Goal: Information Seeking & Learning: Learn about a topic

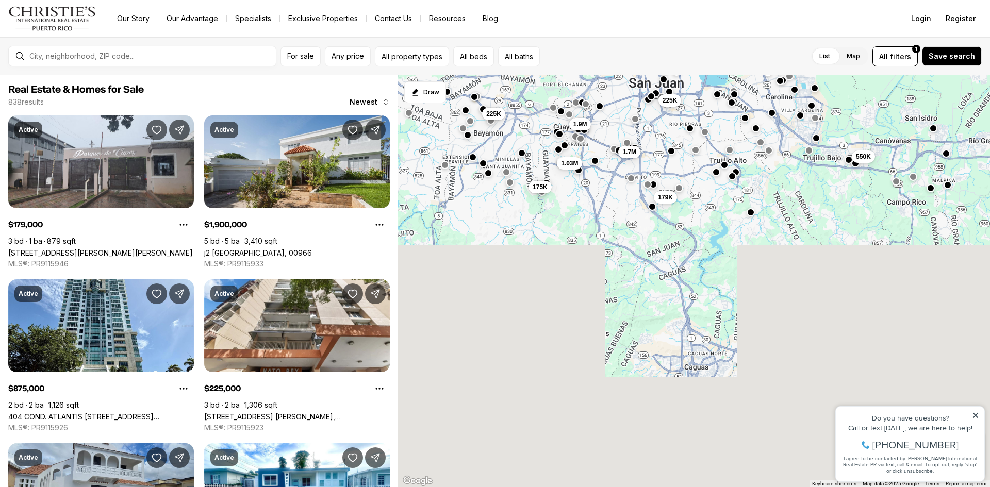
drag, startPoint x: 647, startPoint y: 405, endPoint x: 611, endPoint y: 83, distance: 324.8
click at [611, 84] on div "550K 225K 650K 649K 525K 1.9M 225K 1.03M 1.7M 875K 179K 175K" at bounding box center [694, 281] width 592 height 413
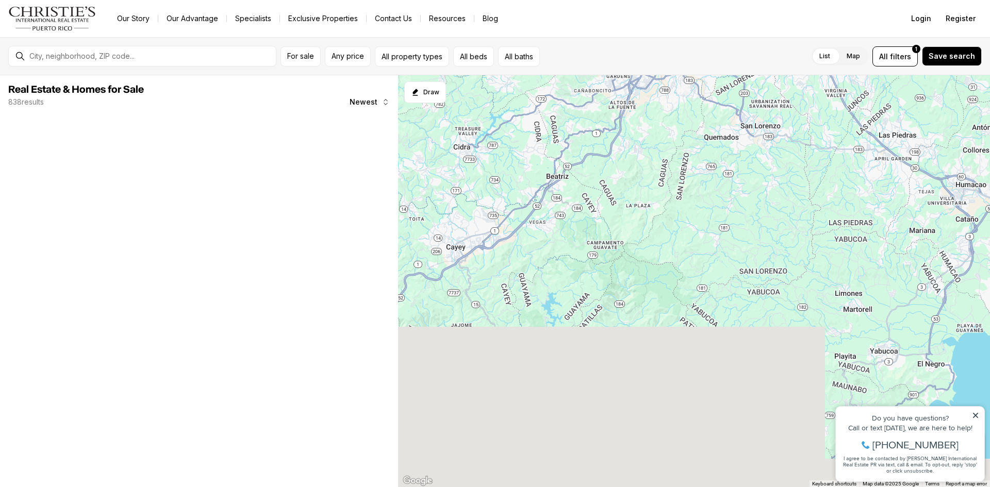
drag, startPoint x: 651, startPoint y: 365, endPoint x: 609, endPoint y: 101, distance: 268.0
click at [609, 104] on div "550K 1.03M 179K 175K" at bounding box center [694, 281] width 592 height 413
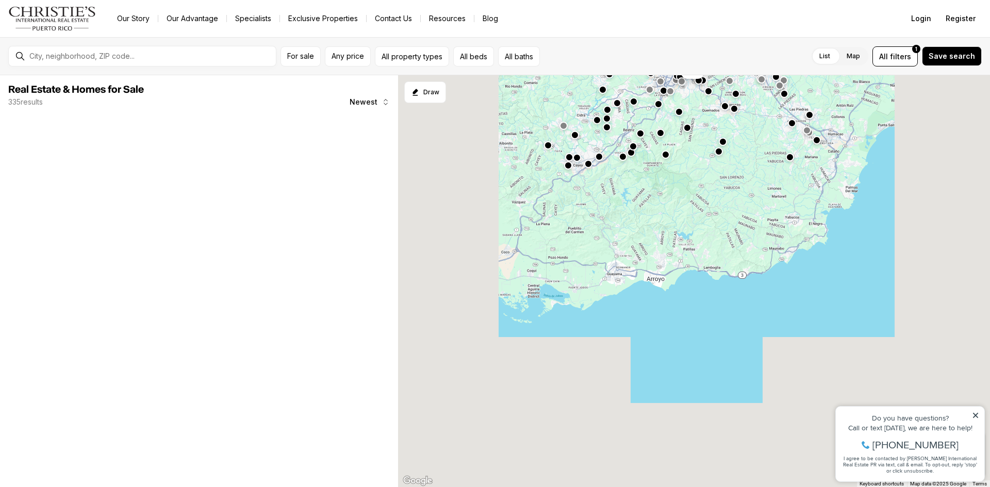
drag, startPoint x: 582, startPoint y: 297, endPoint x: 631, endPoint y: 254, distance: 65.1
click at [631, 254] on div "180K 250K" at bounding box center [694, 281] width 592 height 413
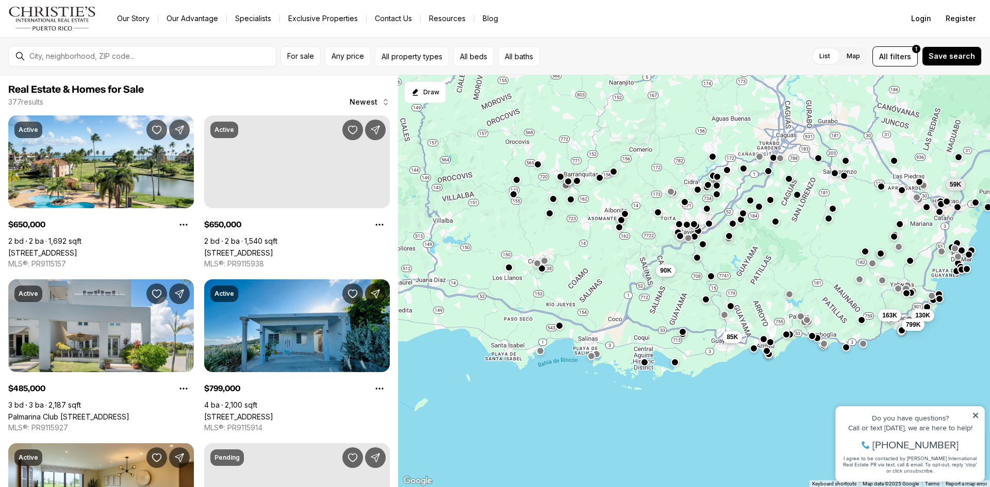
drag, startPoint x: 480, startPoint y: 247, endPoint x: 576, endPoint y: 325, distance: 123.9
click at [576, 325] on div "163K 130K 799K 85K 59K 90K" at bounding box center [694, 281] width 592 height 413
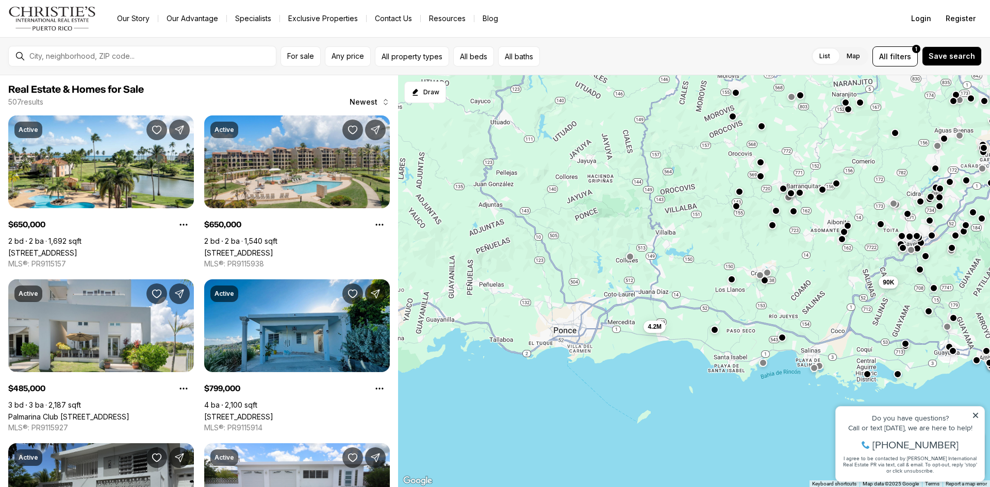
drag, startPoint x: 478, startPoint y: 281, endPoint x: 704, endPoint y: 297, distance: 227.4
click at [704, 297] on div "799K 59K 90K 250K 180K 259K 259K 4.2M" at bounding box center [694, 281] width 592 height 413
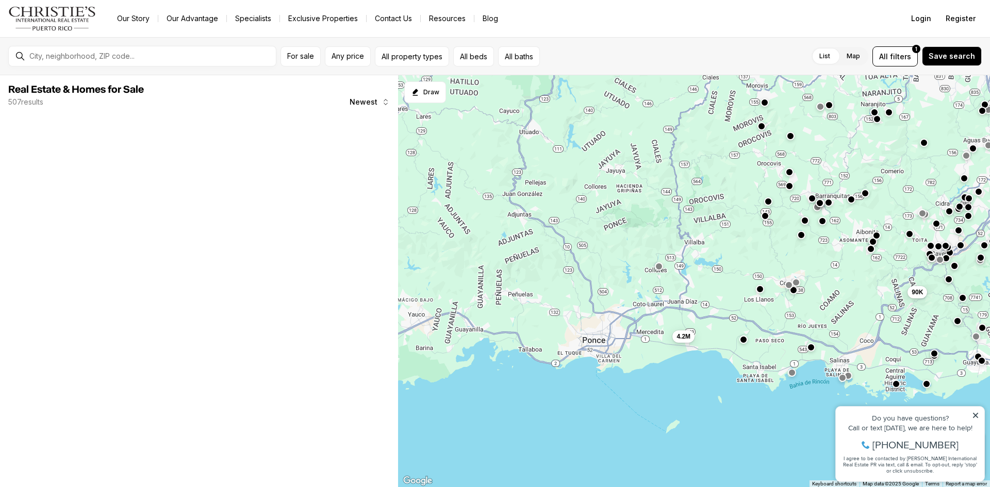
drag, startPoint x: 550, startPoint y: 304, endPoint x: 577, endPoint y: 314, distance: 28.6
click at [577, 314] on div "90K 4.2M" at bounding box center [694, 281] width 592 height 413
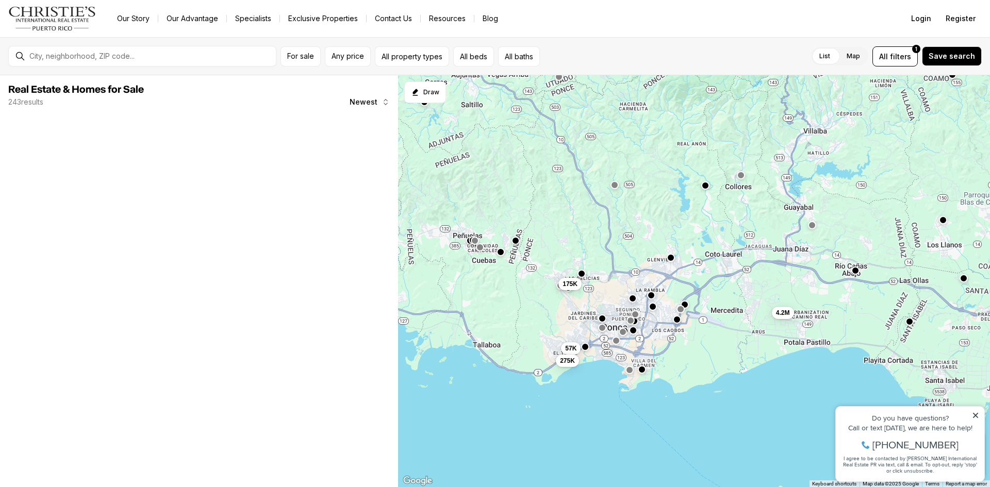
drag, startPoint x: 572, startPoint y: 358, endPoint x: 592, endPoint y: 295, distance: 65.7
click at [592, 295] on div "4.2M 57K 275K 175K" at bounding box center [694, 281] width 592 height 413
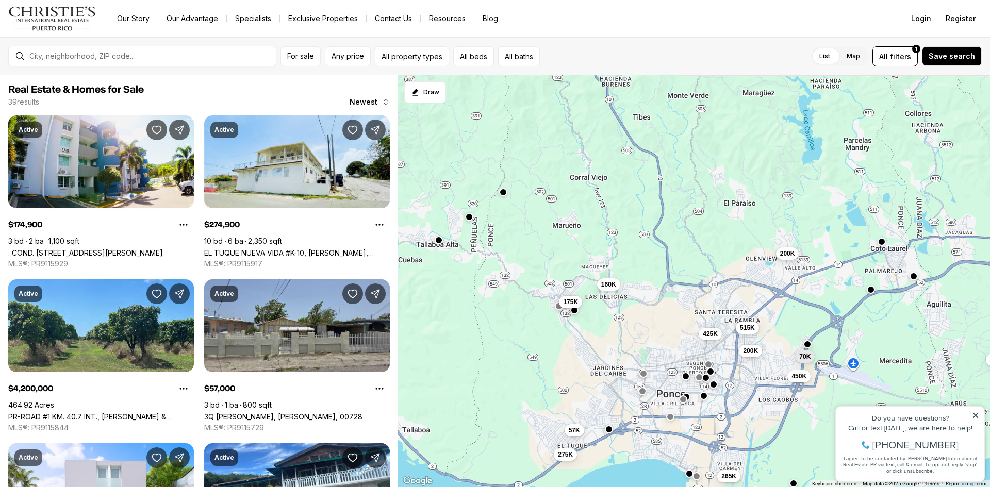
drag, startPoint x: 555, startPoint y: 288, endPoint x: 584, endPoint y: 330, distance: 50.5
click at [584, 330] on div "4.2M 450K 425K 200K 515K 200K 160K 265K 57K 275K 175K 70K" at bounding box center [694, 281] width 592 height 413
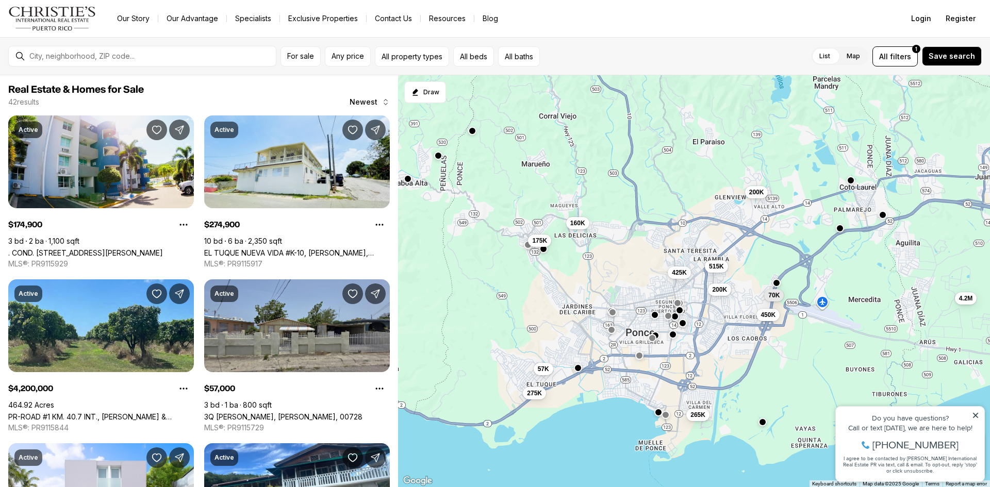
drag, startPoint x: 708, startPoint y: 320, endPoint x: 676, endPoint y: 259, distance: 69.0
click at [676, 259] on div "4.2M 450K 425K 200K 515K 200K 160K 265K 57K 275K 175K 70K" at bounding box center [694, 281] width 592 height 413
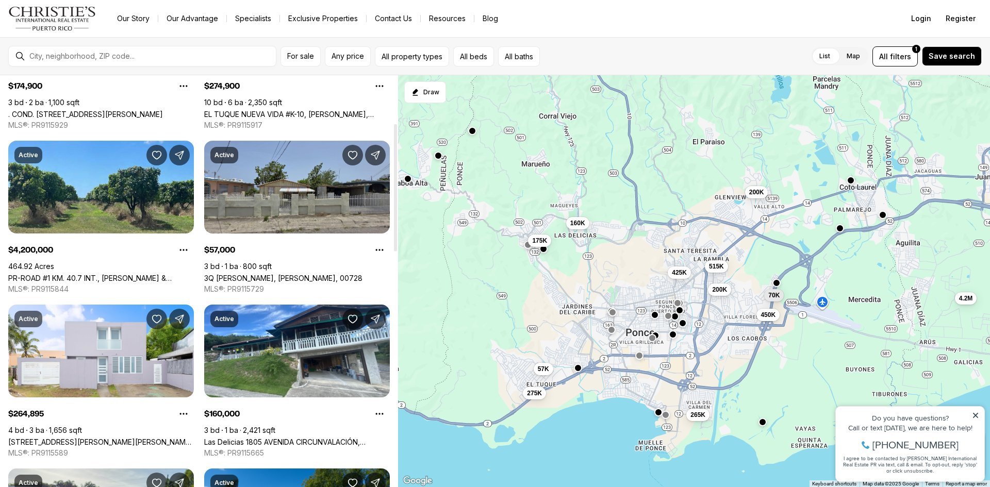
scroll to position [155, 0]
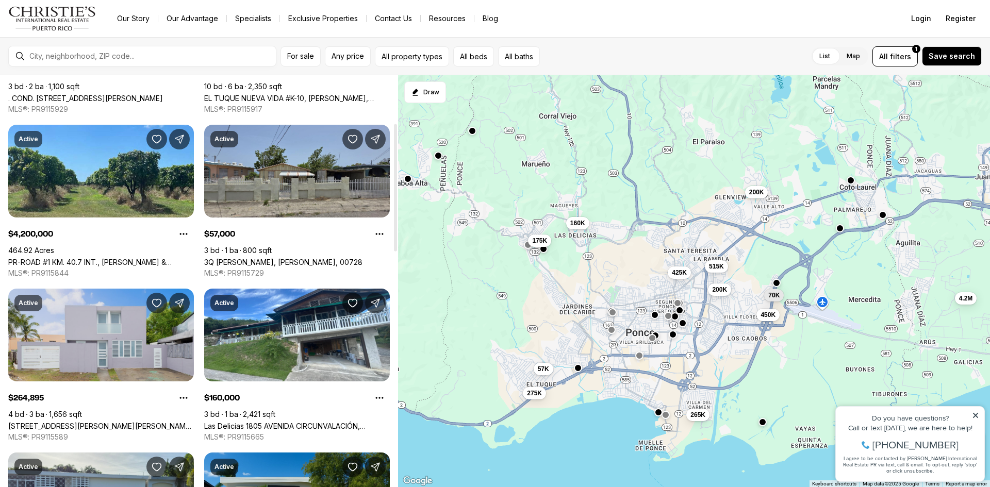
click at [104, 422] on link "256 SEGOVIA VILLA DEL CARMEN, PONCE PR, 00716" at bounding box center [101, 426] width 186 height 9
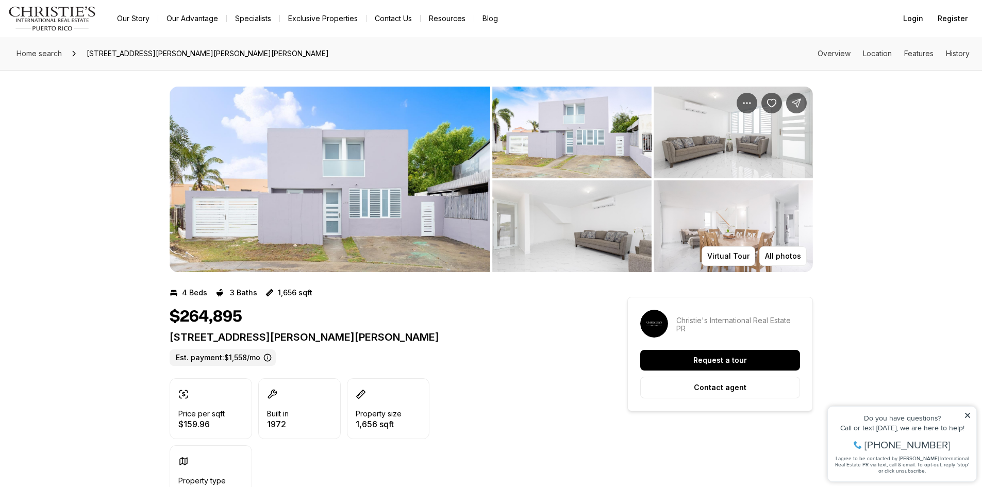
click at [565, 151] on img "View image gallery" at bounding box center [571, 133] width 159 height 92
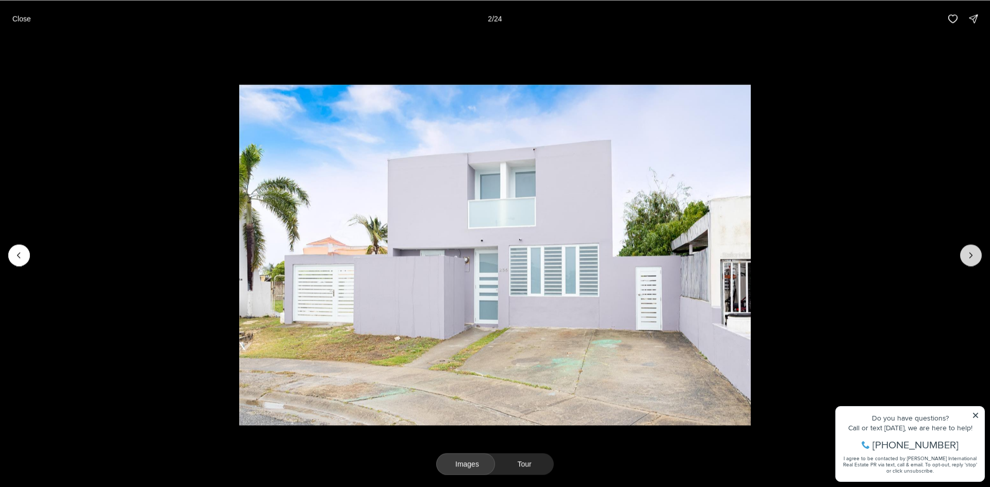
click at [976, 253] on icon "Next slide" at bounding box center [971, 255] width 10 height 10
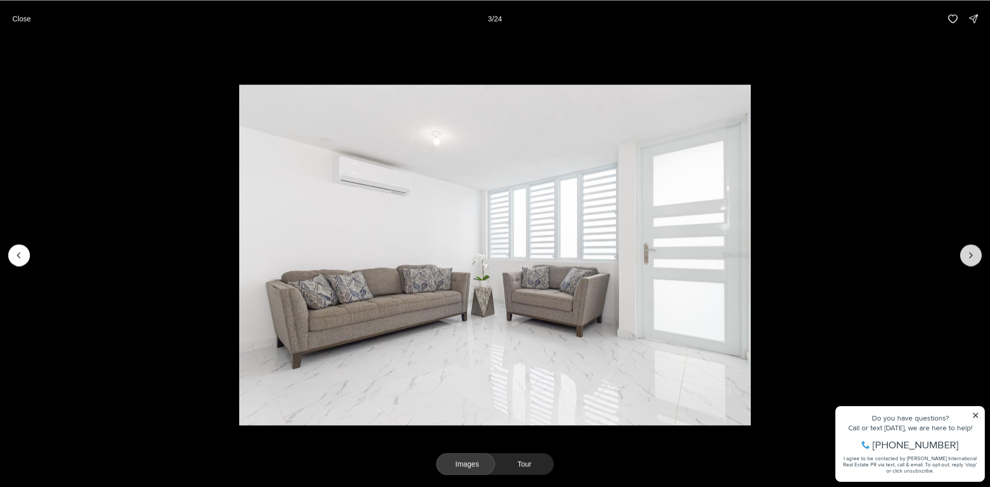
click at [976, 253] on icon "Next slide" at bounding box center [971, 255] width 10 height 10
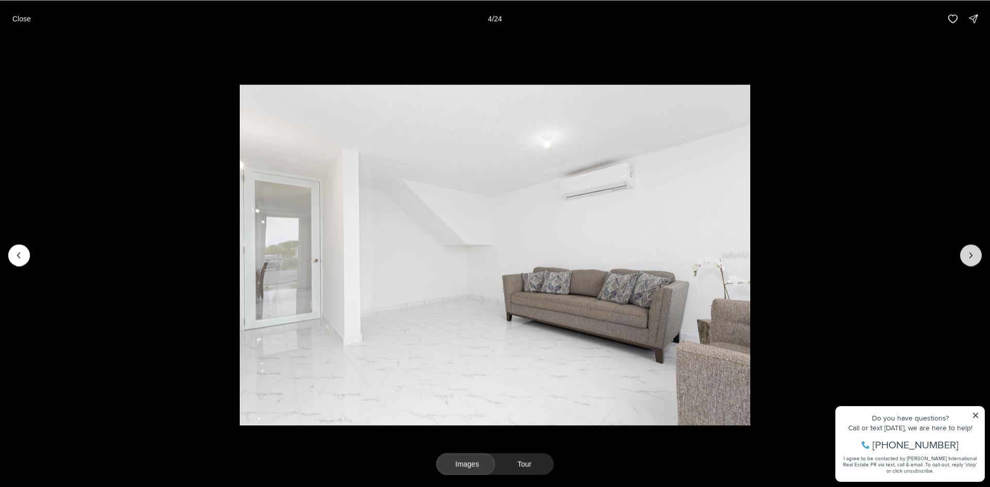
click at [976, 253] on icon "Next slide" at bounding box center [971, 255] width 10 height 10
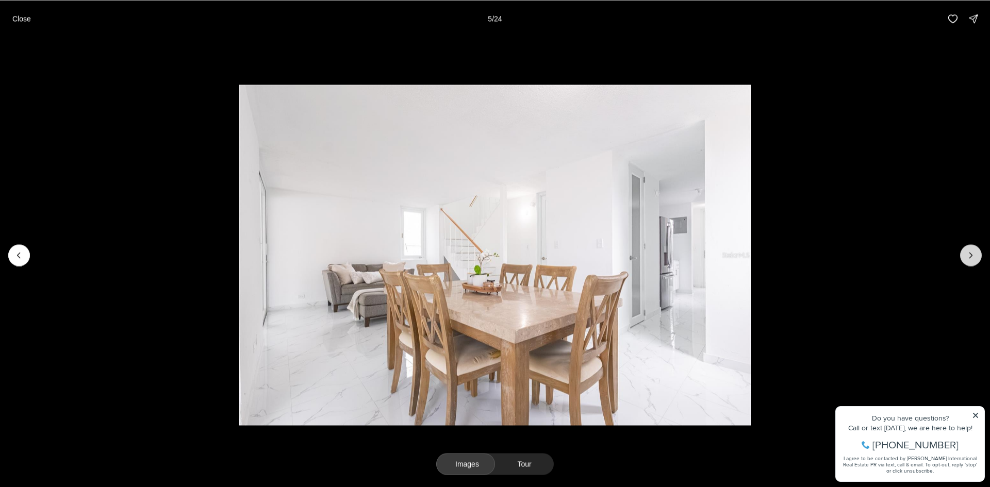
click at [976, 253] on icon "Next slide" at bounding box center [971, 255] width 10 height 10
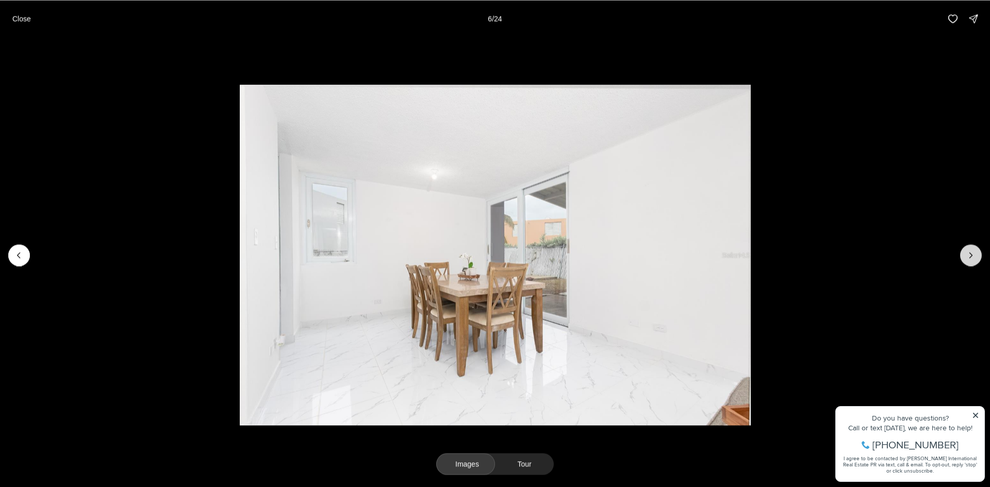
click at [976, 253] on icon "Next slide" at bounding box center [971, 255] width 10 height 10
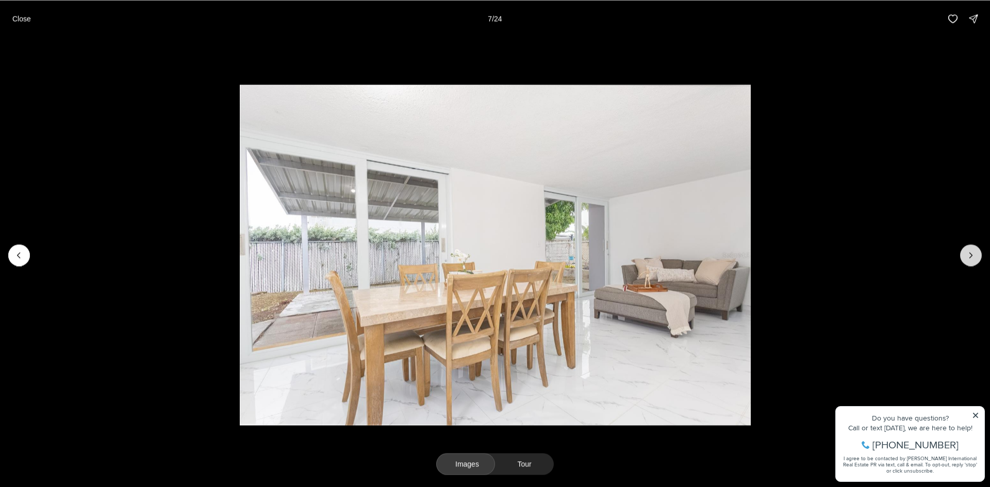
click at [976, 253] on icon "Next slide" at bounding box center [971, 255] width 10 height 10
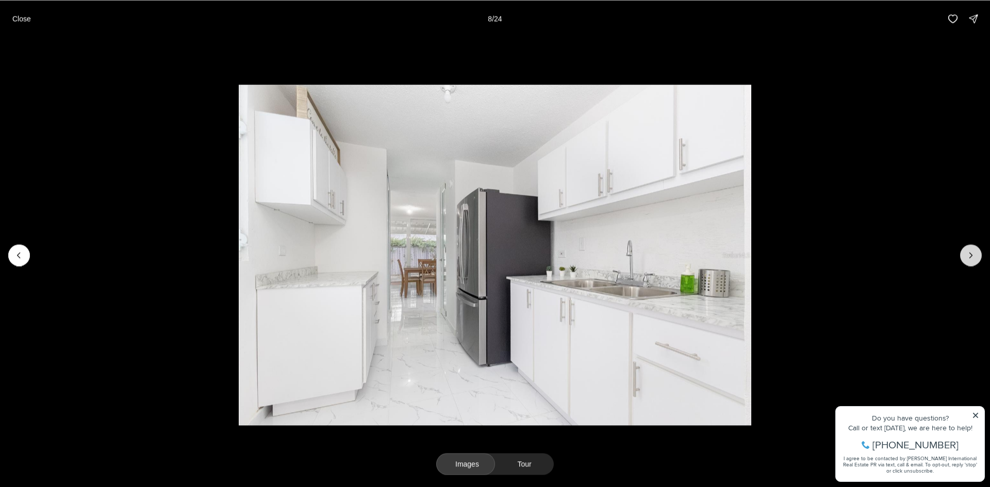
click at [976, 253] on icon "Next slide" at bounding box center [971, 255] width 10 height 10
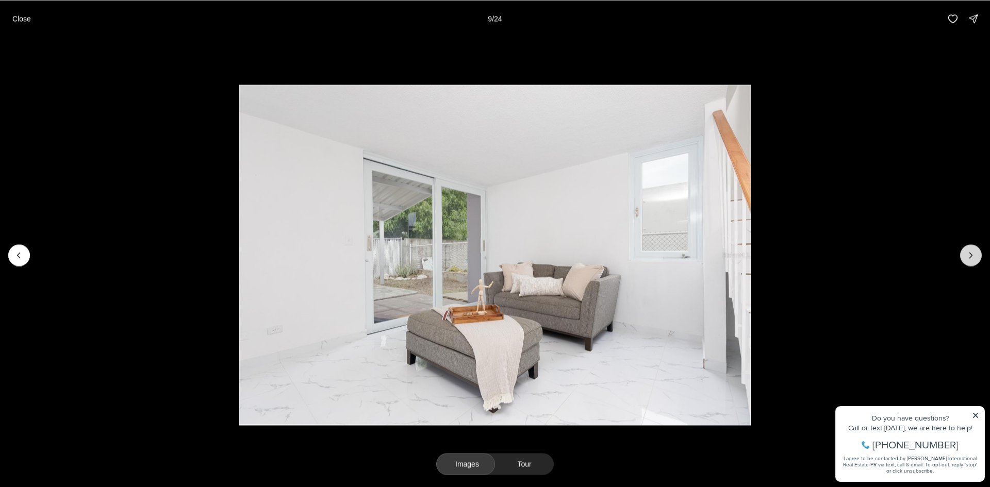
click at [976, 253] on icon "Next slide" at bounding box center [971, 255] width 10 height 10
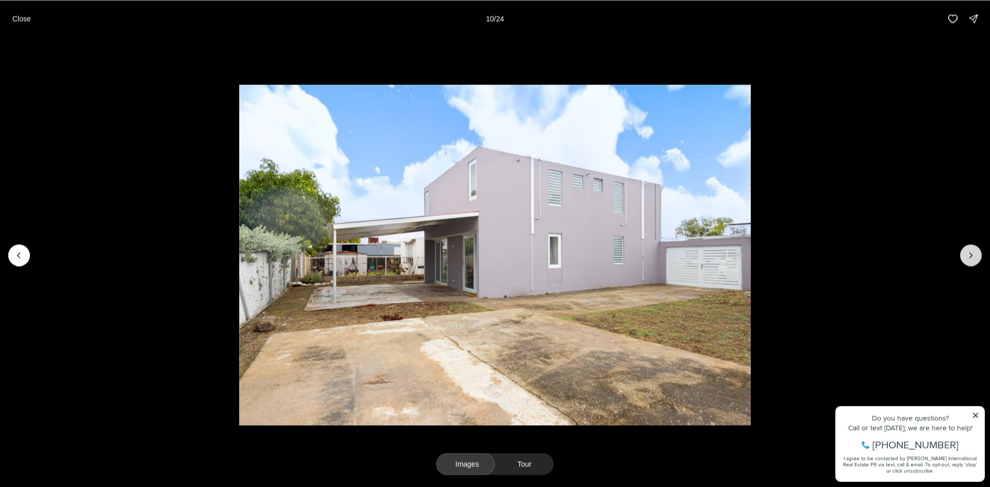
click at [976, 253] on icon "Next slide" at bounding box center [971, 255] width 10 height 10
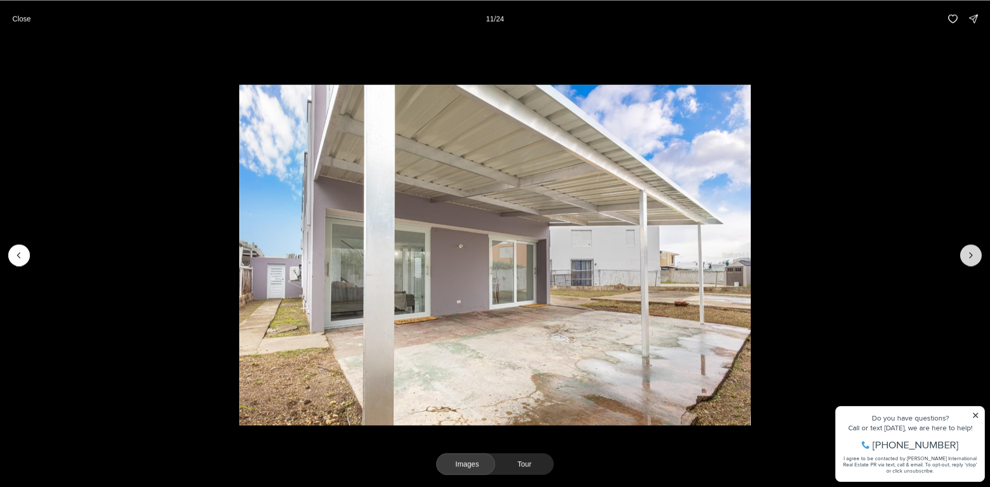
click at [976, 253] on icon "Next slide" at bounding box center [971, 255] width 10 height 10
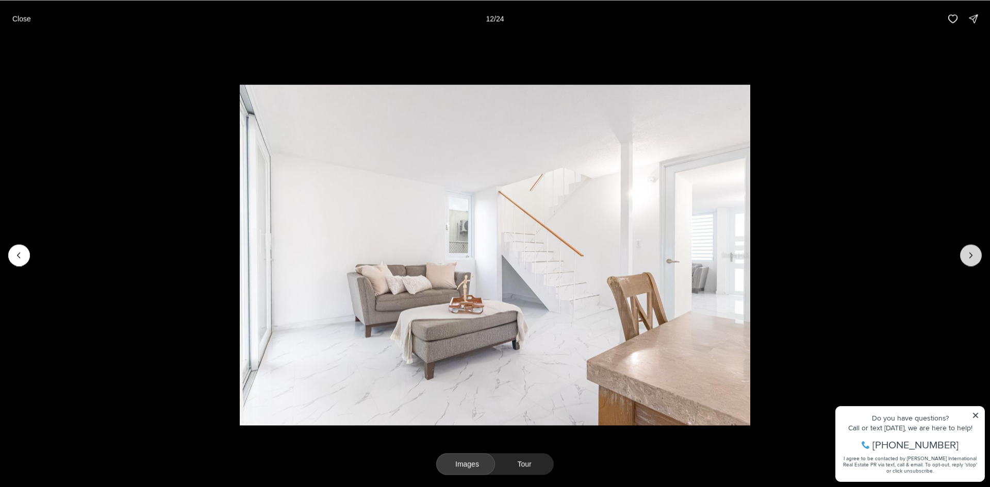
click at [976, 253] on icon "Next slide" at bounding box center [971, 255] width 10 height 10
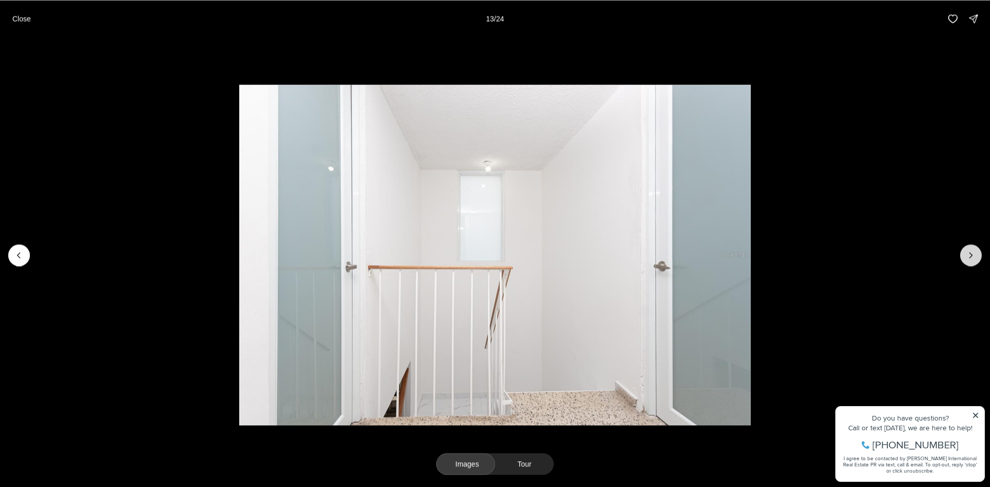
click at [976, 253] on icon "Next slide" at bounding box center [971, 255] width 10 height 10
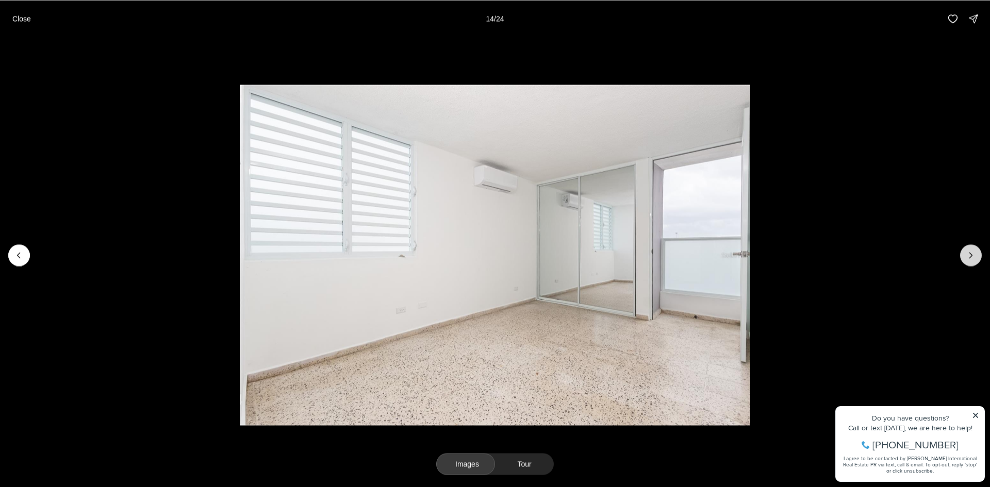
click at [976, 253] on icon "Next slide" at bounding box center [971, 255] width 10 height 10
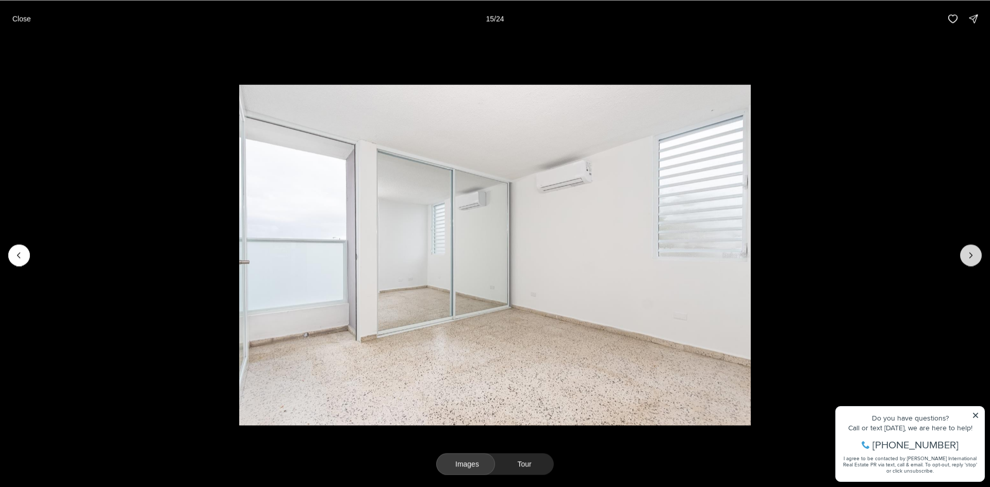
click at [976, 253] on icon "Next slide" at bounding box center [971, 255] width 10 height 10
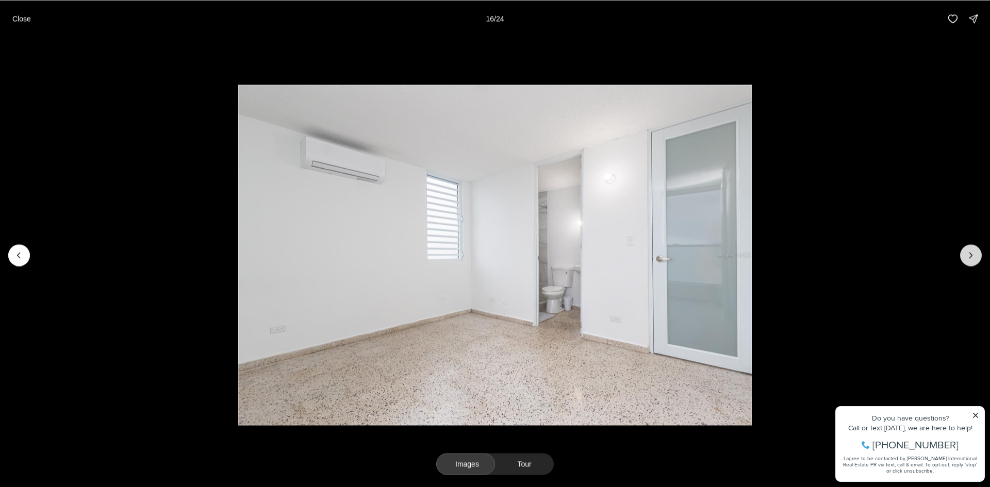
click at [976, 253] on icon "Next slide" at bounding box center [971, 255] width 10 height 10
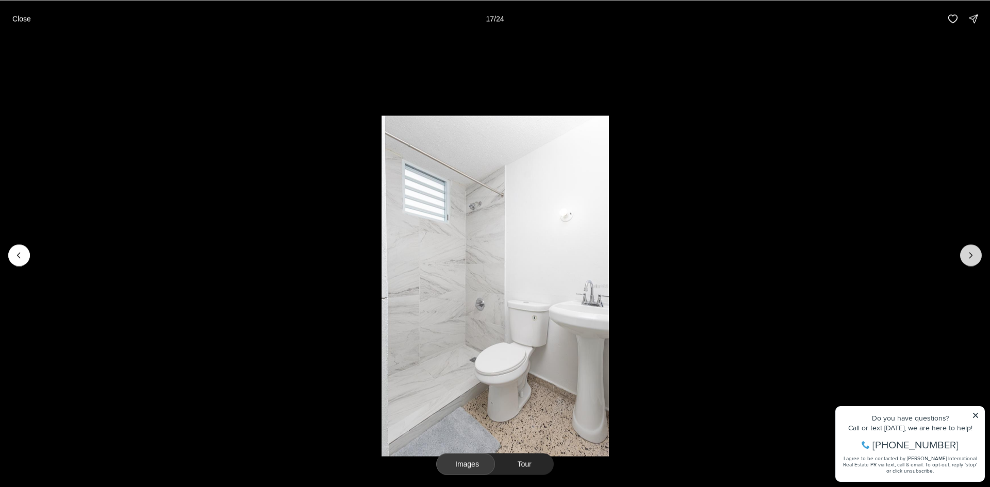
click at [976, 253] on icon "Next slide" at bounding box center [971, 255] width 10 height 10
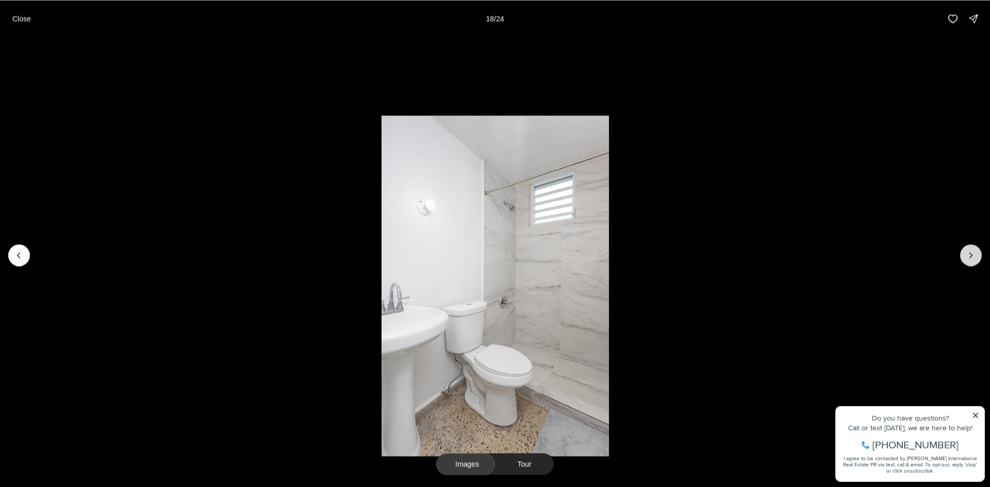
click at [976, 253] on icon "Next slide" at bounding box center [971, 255] width 10 height 10
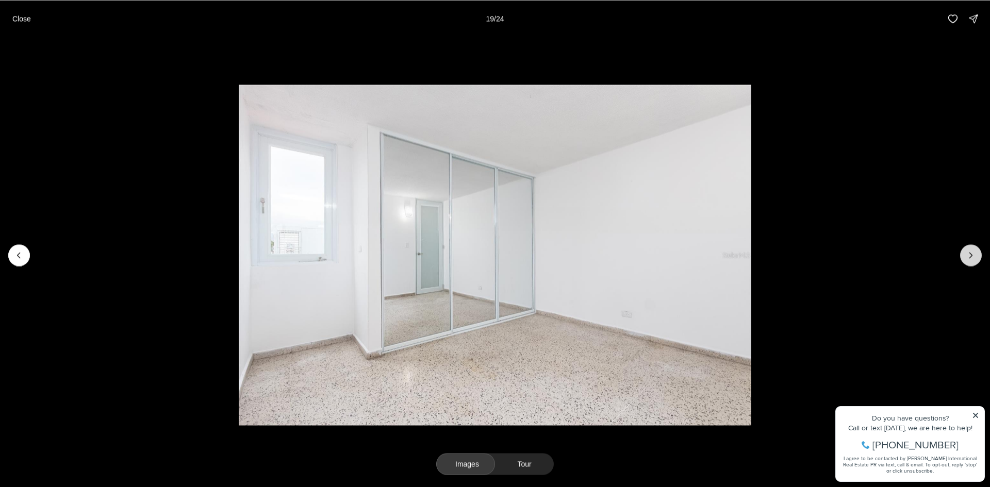
click at [976, 253] on icon "Next slide" at bounding box center [971, 255] width 10 height 10
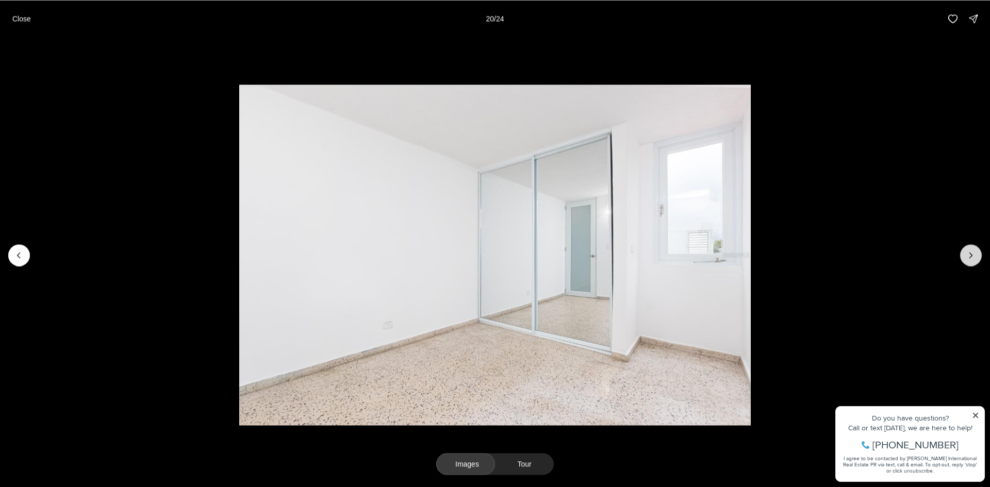
click at [976, 253] on icon "Next slide" at bounding box center [971, 255] width 10 height 10
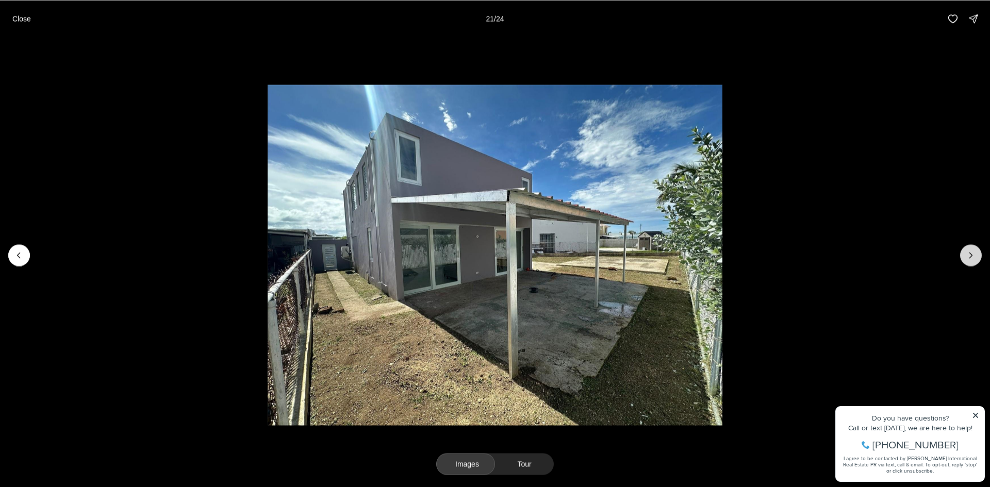
click at [976, 253] on icon "Next slide" at bounding box center [971, 255] width 10 height 10
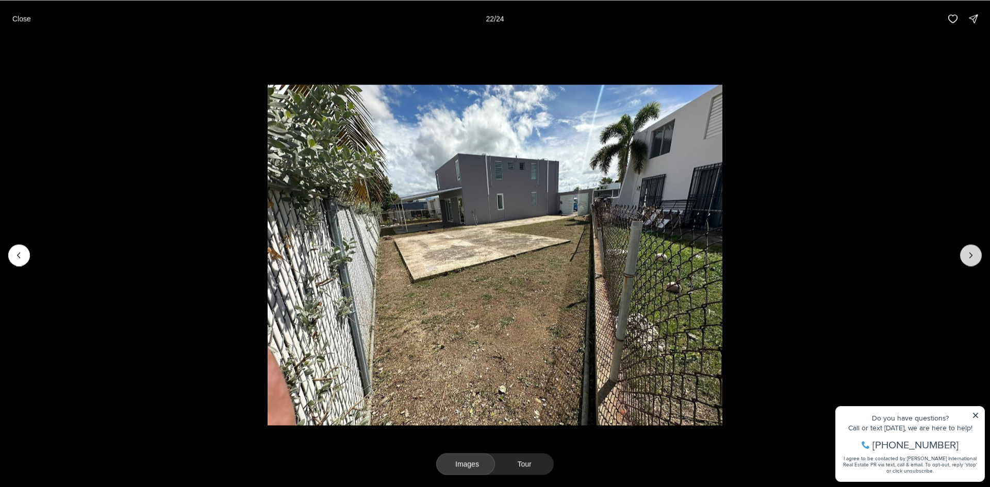
click at [976, 253] on icon "Next slide" at bounding box center [971, 255] width 10 height 10
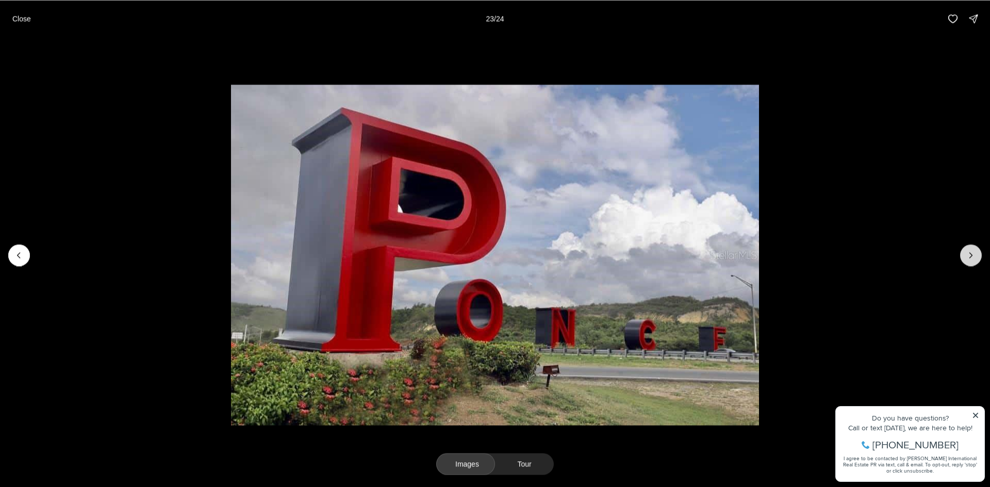
click at [976, 253] on icon "Next slide" at bounding box center [971, 255] width 10 height 10
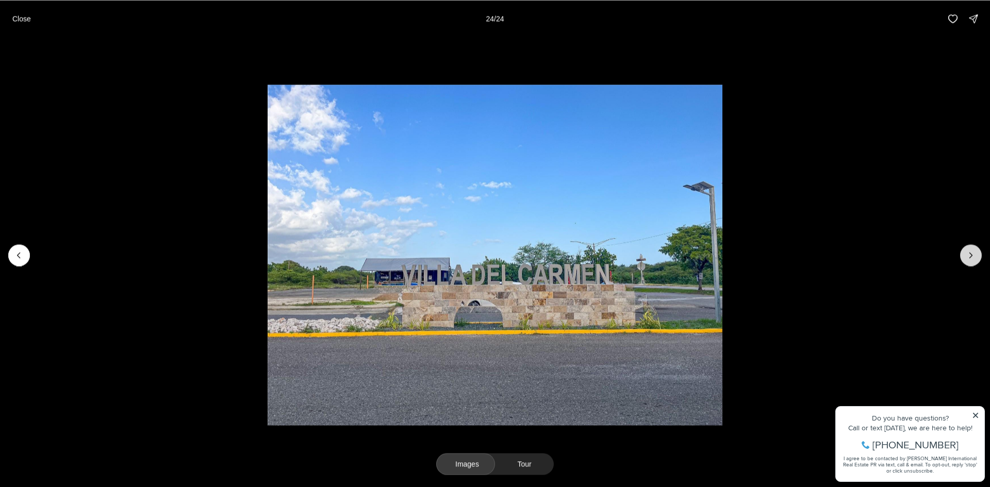
click at [976, 253] on div at bounding box center [971, 255] width 22 height 22
click at [33, 15] on button "Close" at bounding box center [21, 18] width 31 height 21
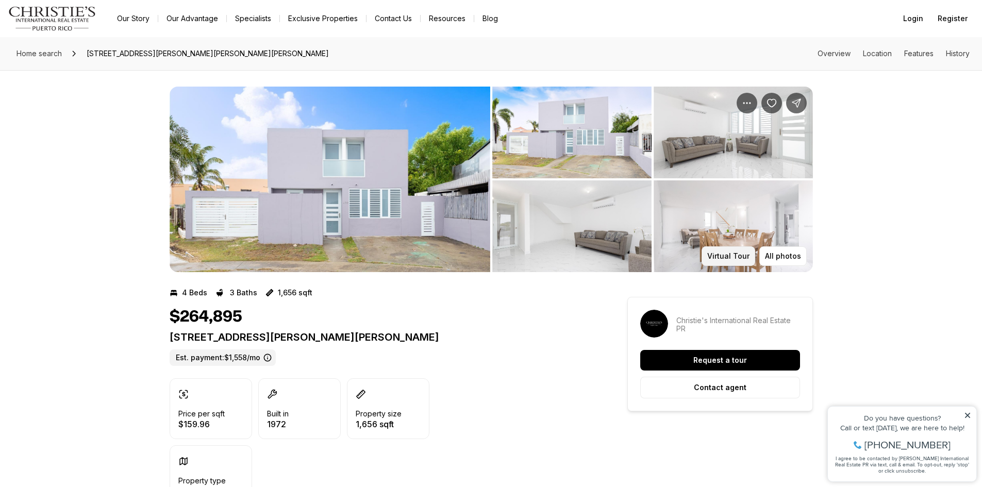
click at [742, 258] on p "Virtual Tour" at bounding box center [729, 256] width 42 height 8
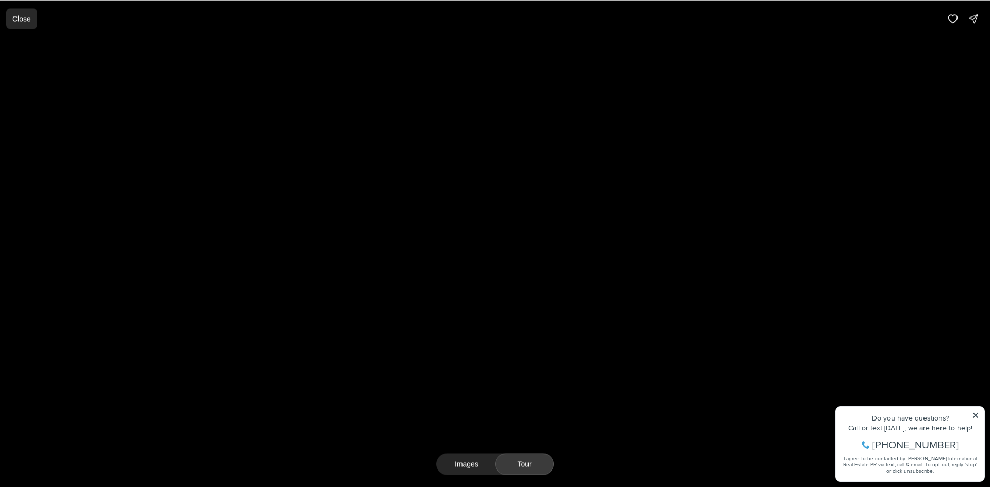
click at [17, 19] on p "Close" at bounding box center [21, 18] width 19 height 8
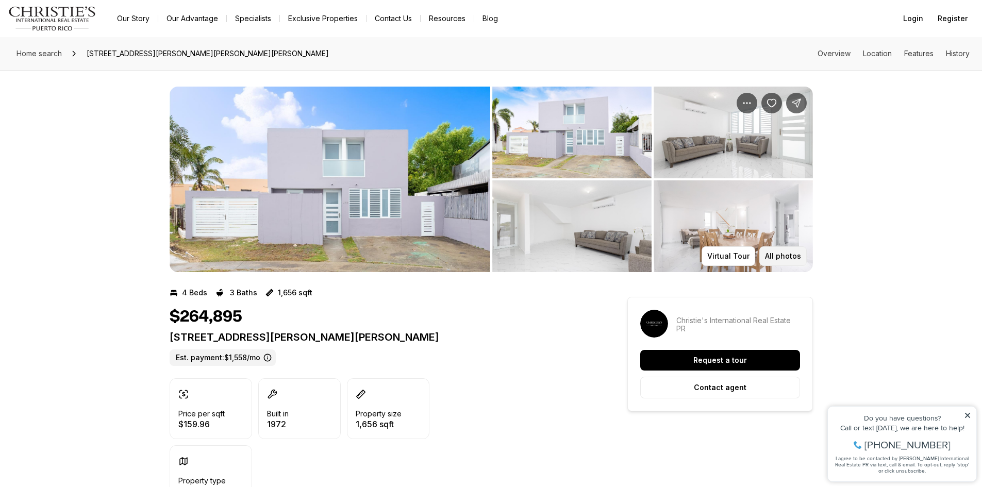
click at [771, 255] on p "All photos" at bounding box center [783, 256] width 36 height 8
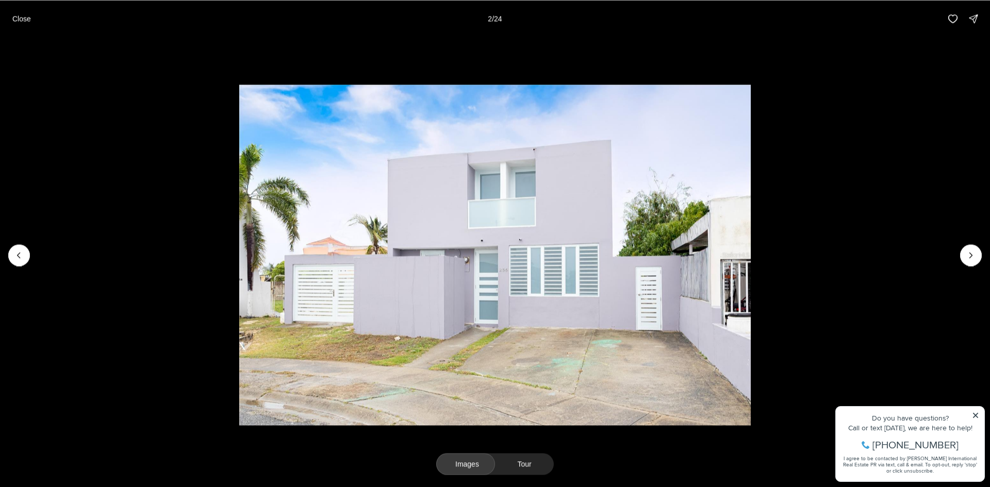
click at [521, 459] on button "Tour" at bounding box center [524, 464] width 59 height 22
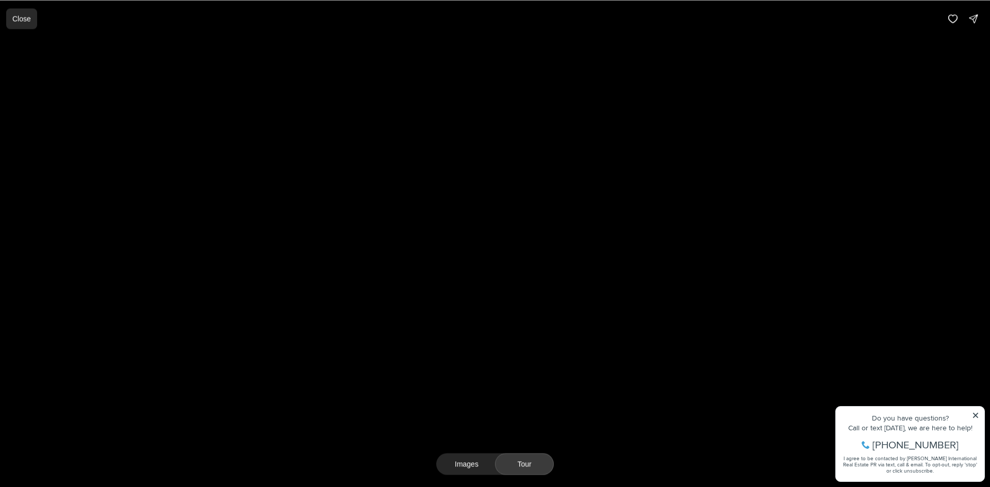
click at [10, 21] on button "Close" at bounding box center [21, 18] width 31 height 21
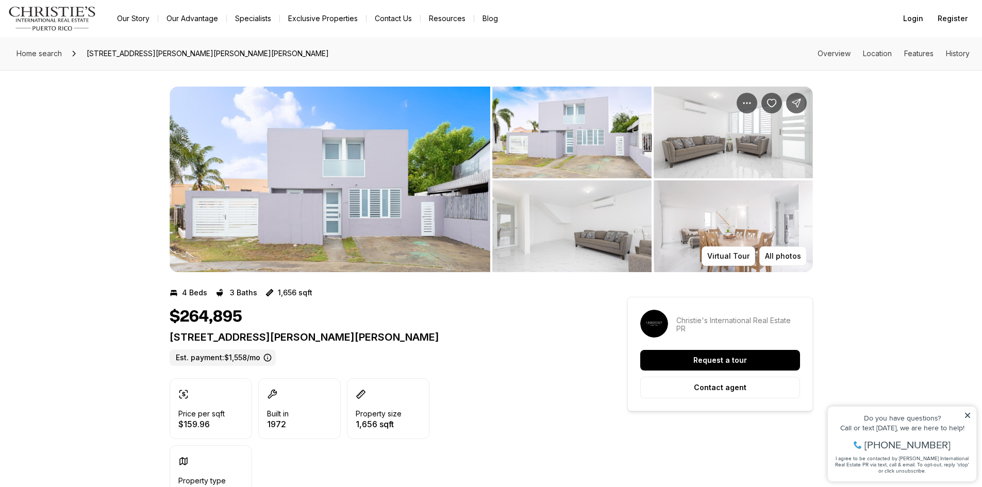
click at [165, 50] on span "256 SEGOVIA VILLA DEL CARMEN, PONCE PR, 00716" at bounding box center [208, 53] width 251 height 17
copy span "256 SEGOVIA VILLA DEL CARMEN, PONCE PR, 00716"
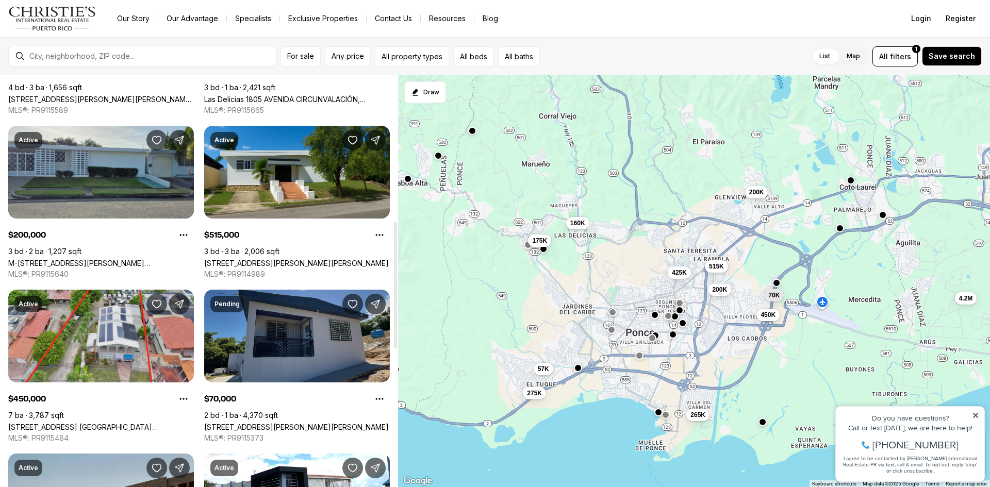
scroll to position [464, 0]
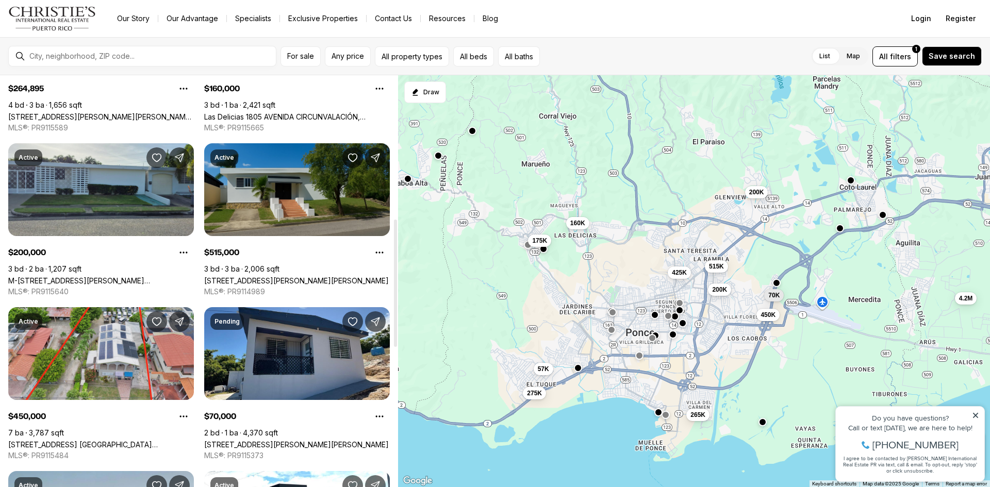
click at [262, 276] on link "[STREET_ADDRESS][PERSON_NAME][PERSON_NAME]" at bounding box center [296, 280] width 185 height 9
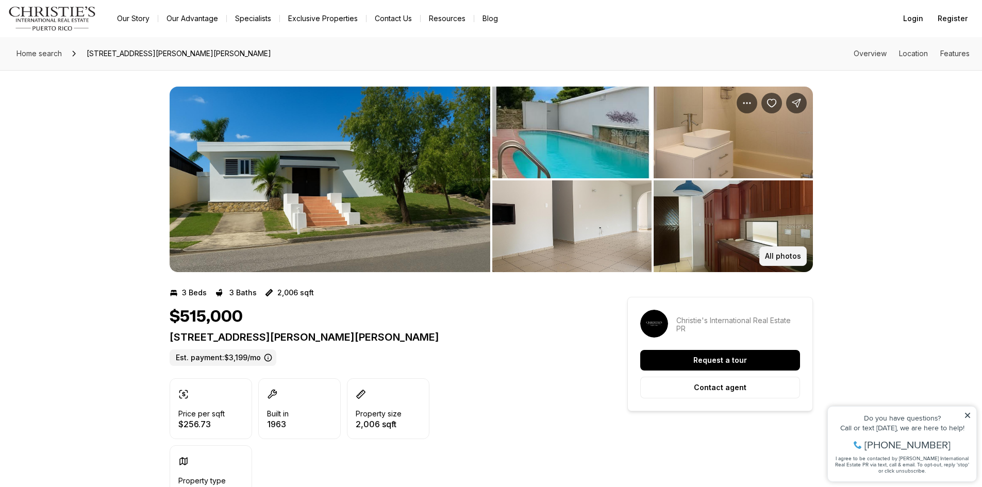
click at [779, 256] on p "All photos" at bounding box center [783, 256] width 36 height 8
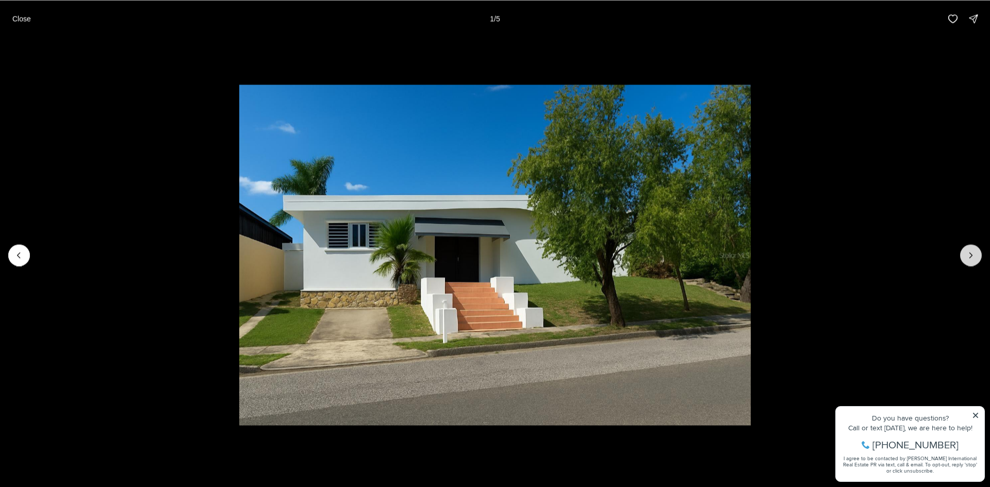
click at [969, 257] on icon "Next slide" at bounding box center [971, 255] width 10 height 10
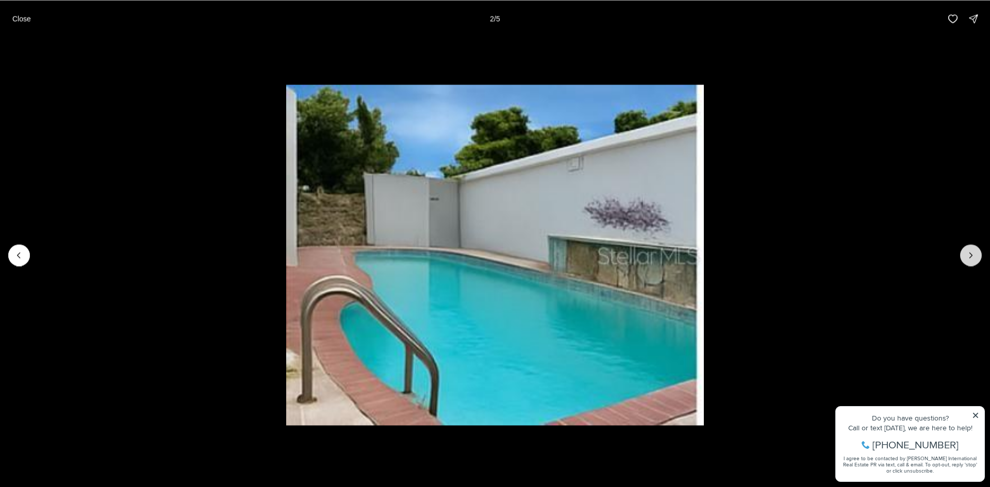
click at [969, 257] on icon "Next slide" at bounding box center [971, 255] width 10 height 10
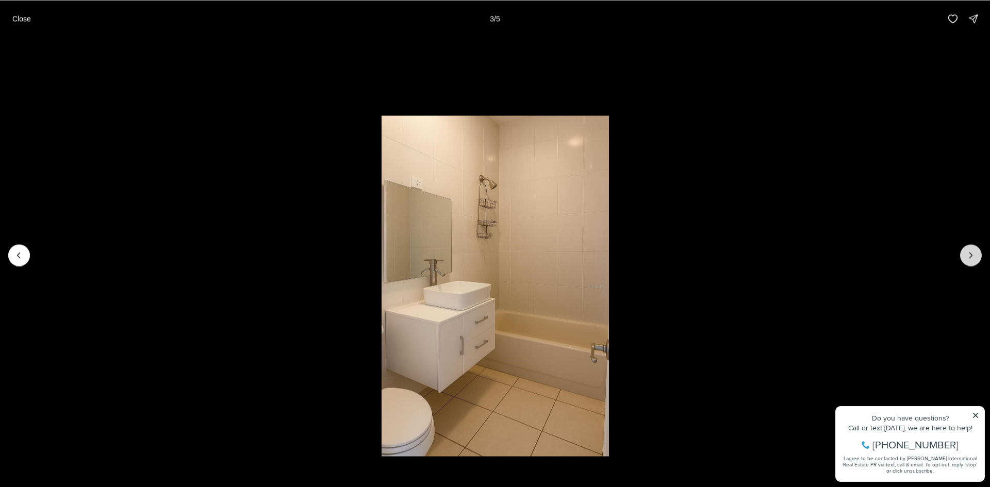
click at [969, 257] on icon "Next slide" at bounding box center [971, 255] width 10 height 10
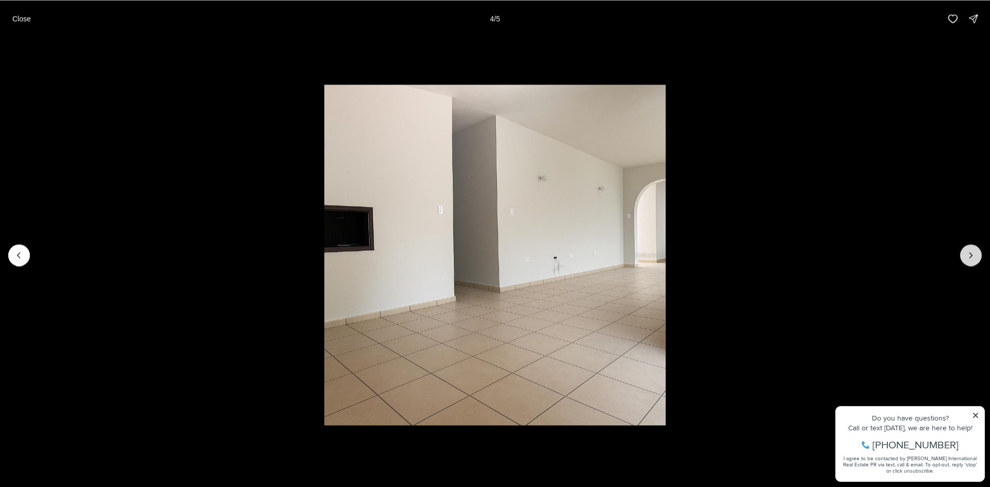
click at [969, 257] on icon "Next slide" at bounding box center [971, 255] width 10 height 10
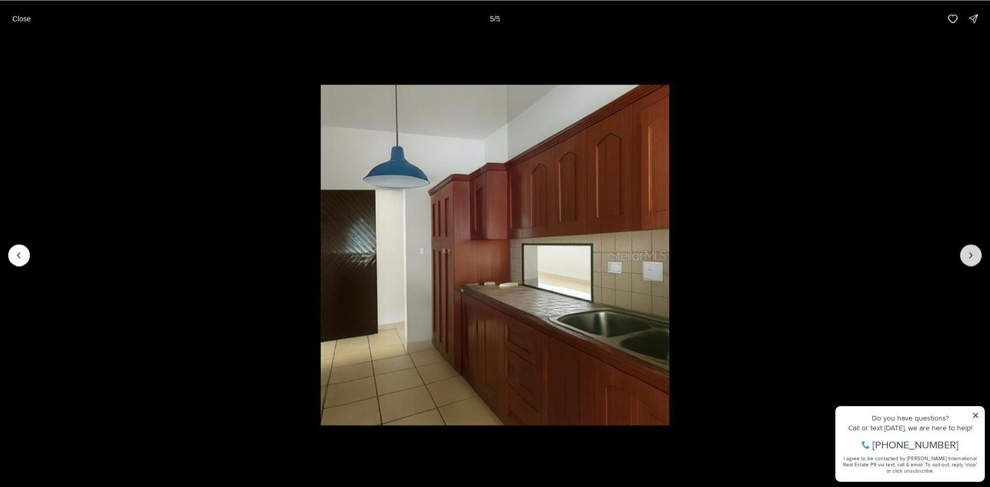
click at [969, 257] on div at bounding box center [971, 255] width 22 height 22
click at [978, 257] on div at bounding box center [971, 255] width 22 height 22
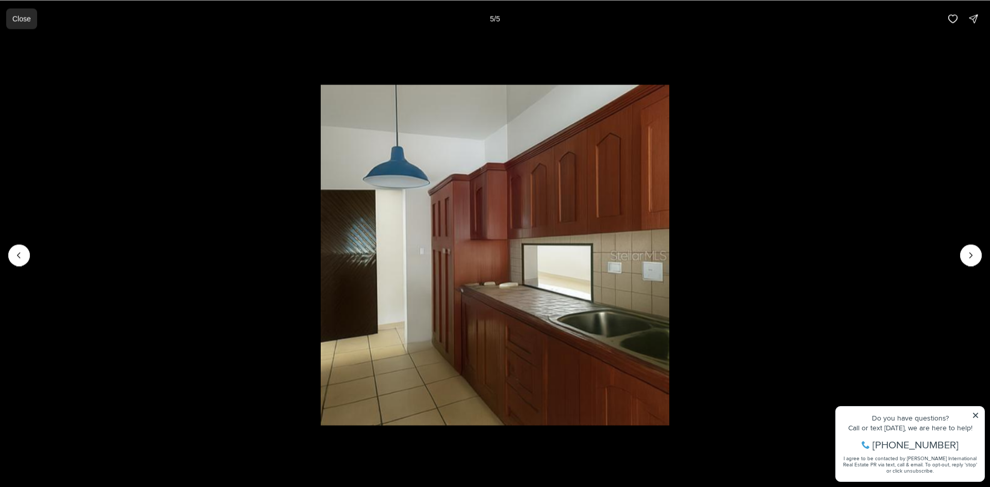
click at [21, 21] on p "Close" at bounding box center [21, 18] width 19 height 8
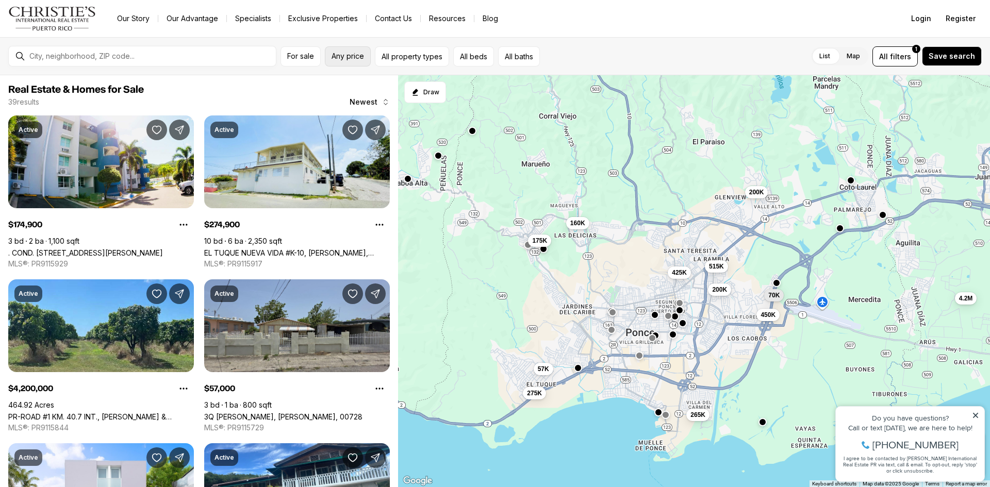
click at [353, 59] on span "Any price" at bounding box center [348, 56] width 32 height 8
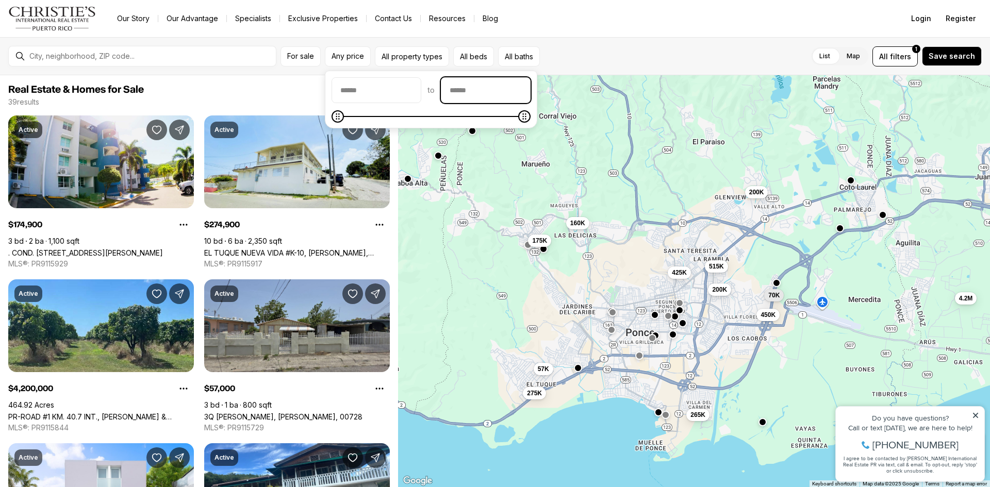
click at [473, 92] on input "priceMax" at bounding box center [485, 90] width 89 height 25
type input "********"
click at [473, 54] on button "All beds" at bounding box center [473, 56] width 41 height 20
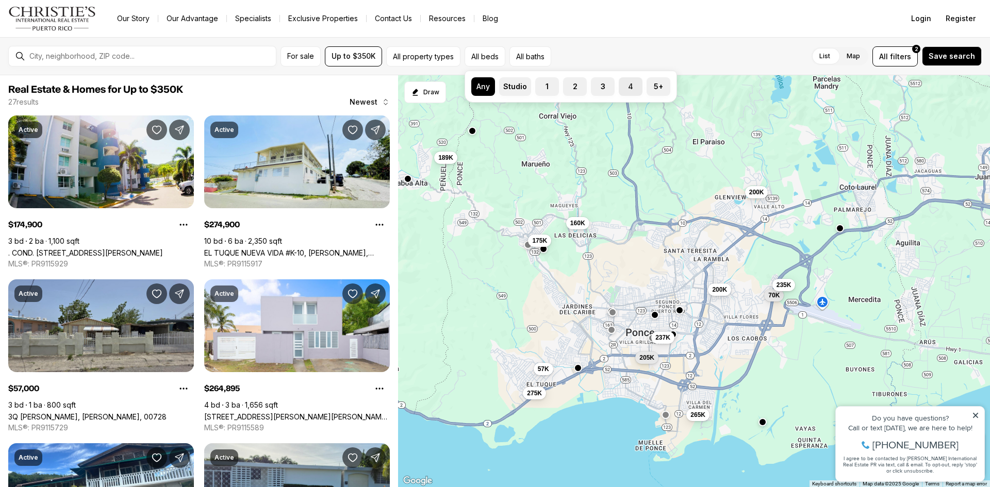
click at [634, 88] on label "4" at bounding box center [631, 86] width 24 height 19
click at [629, 88] on button "4" at bounding box center [624, 82] width 10 height 10
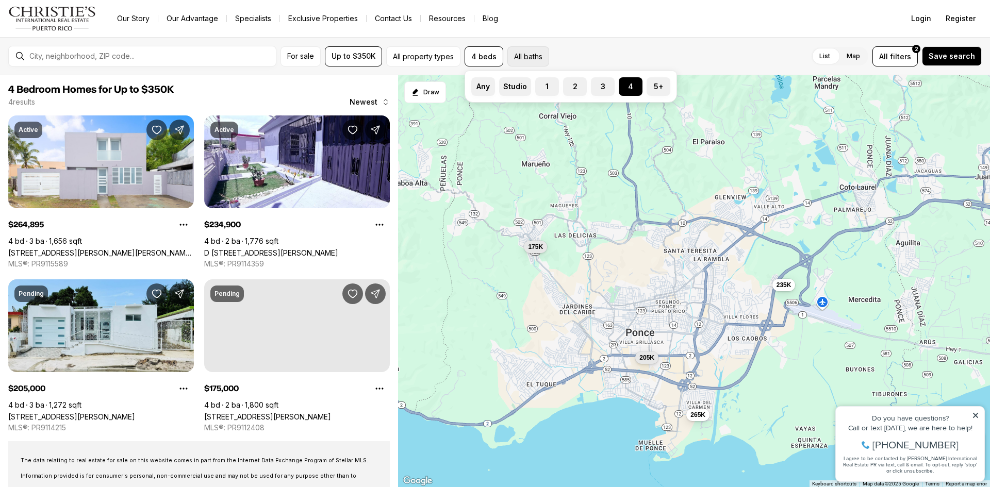
click at [531, 56] on button "All baths" at bounding box center [528, 56] width 42 height 20
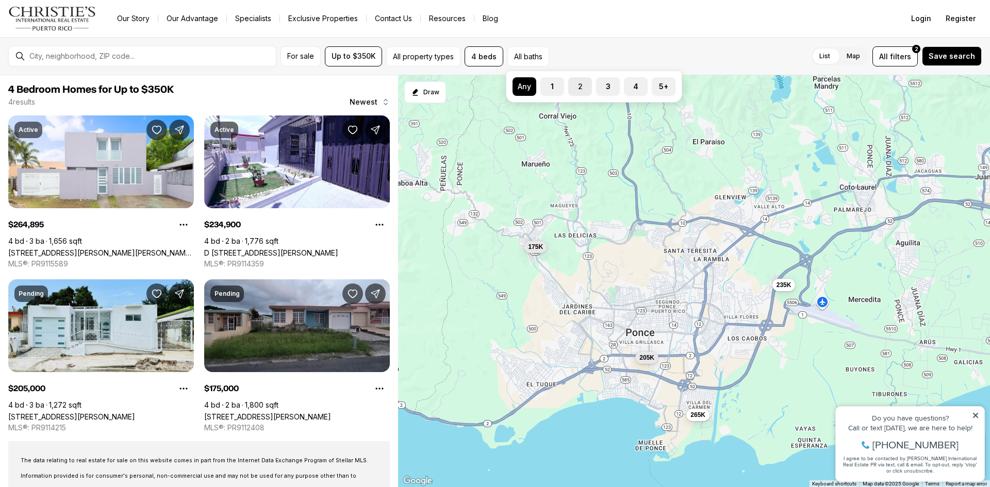
click at [583, 85] on label "2" at bounding box center [580, 86] width 24 height 19
click at [579, 85] on button "2" at bounding box center [573, 82] width 10 height 10
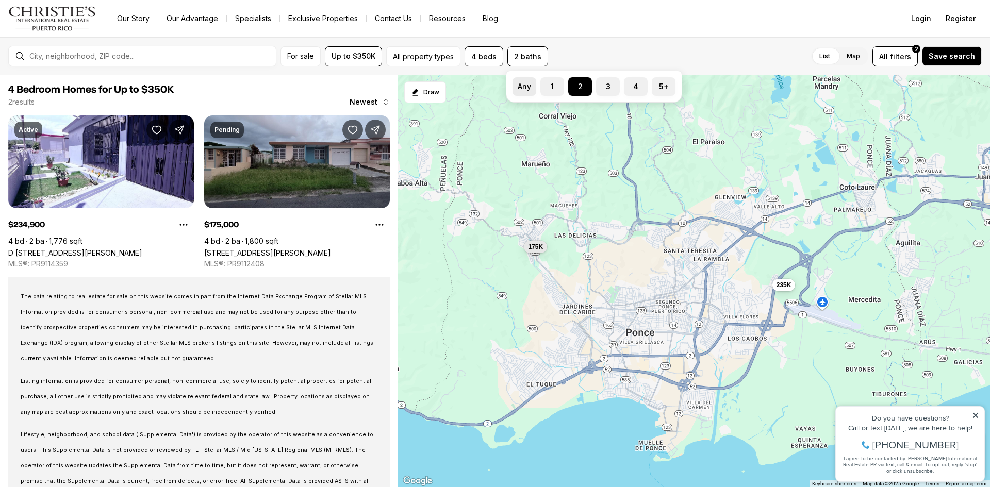
click at [527, 87] on label "Any" at bounding box center [525, 86] width 24 height 19
click at [523, 87] on button "Any" at bounding box center [518, 82] width 10 height 10
